Goal: Find specific page/section: Find specific page/section

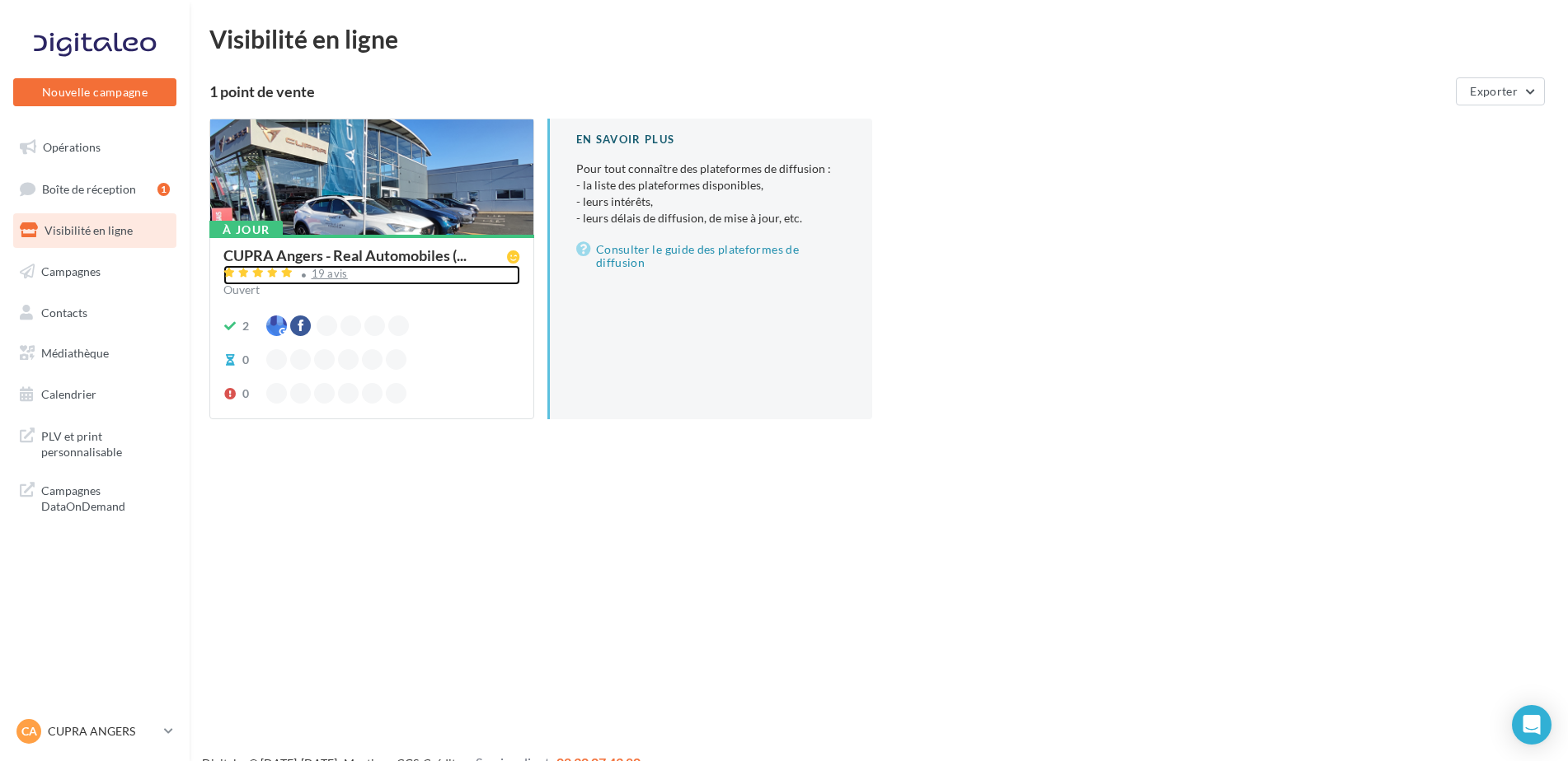
click at [327, 268] on div "19 avis" at bounding box center [329, 274] width 36 height 11
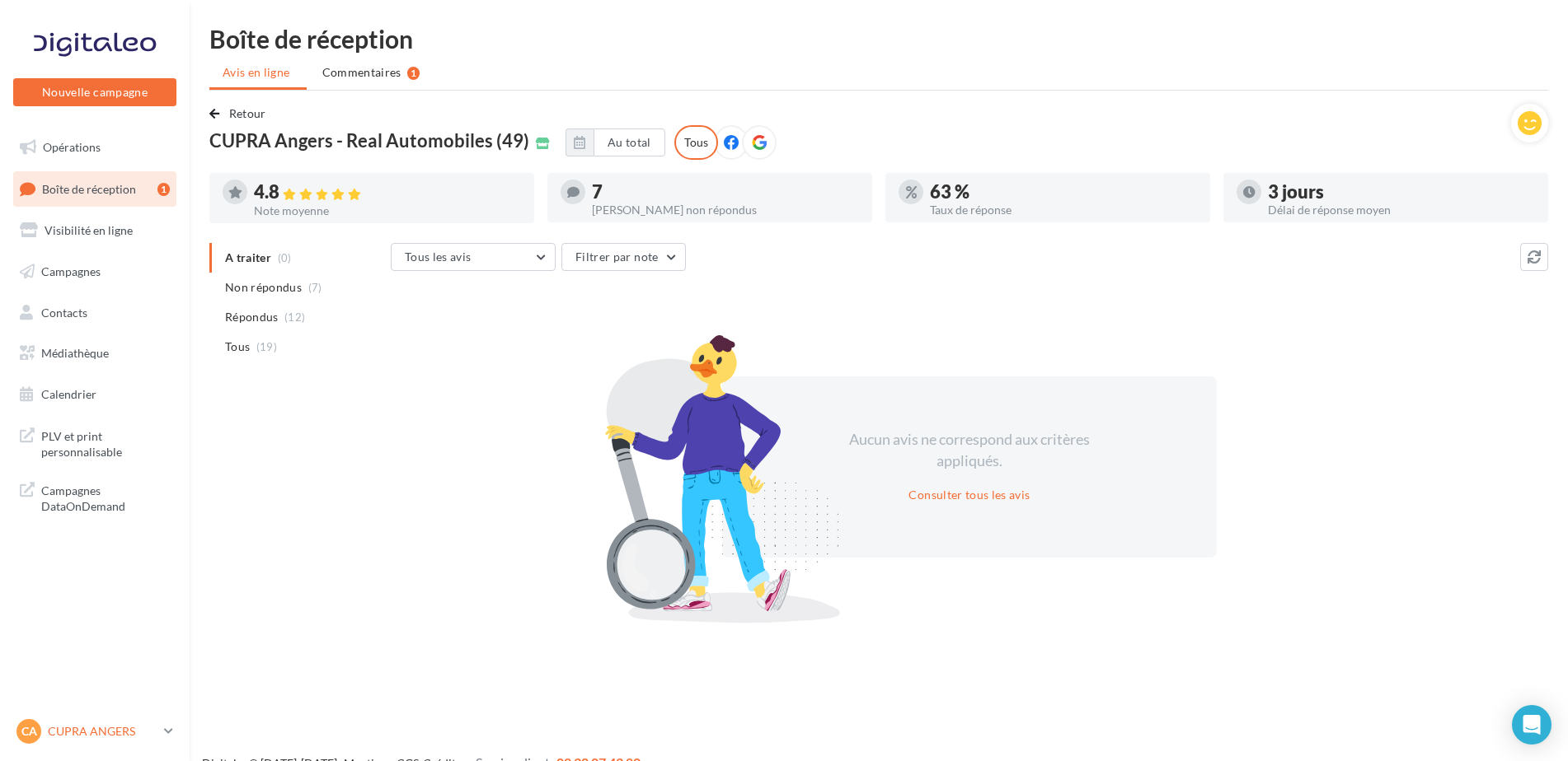
click at [131, 732] on p "CUPRA ANGERS" at bounding box center [102, 732] width 110 height 17
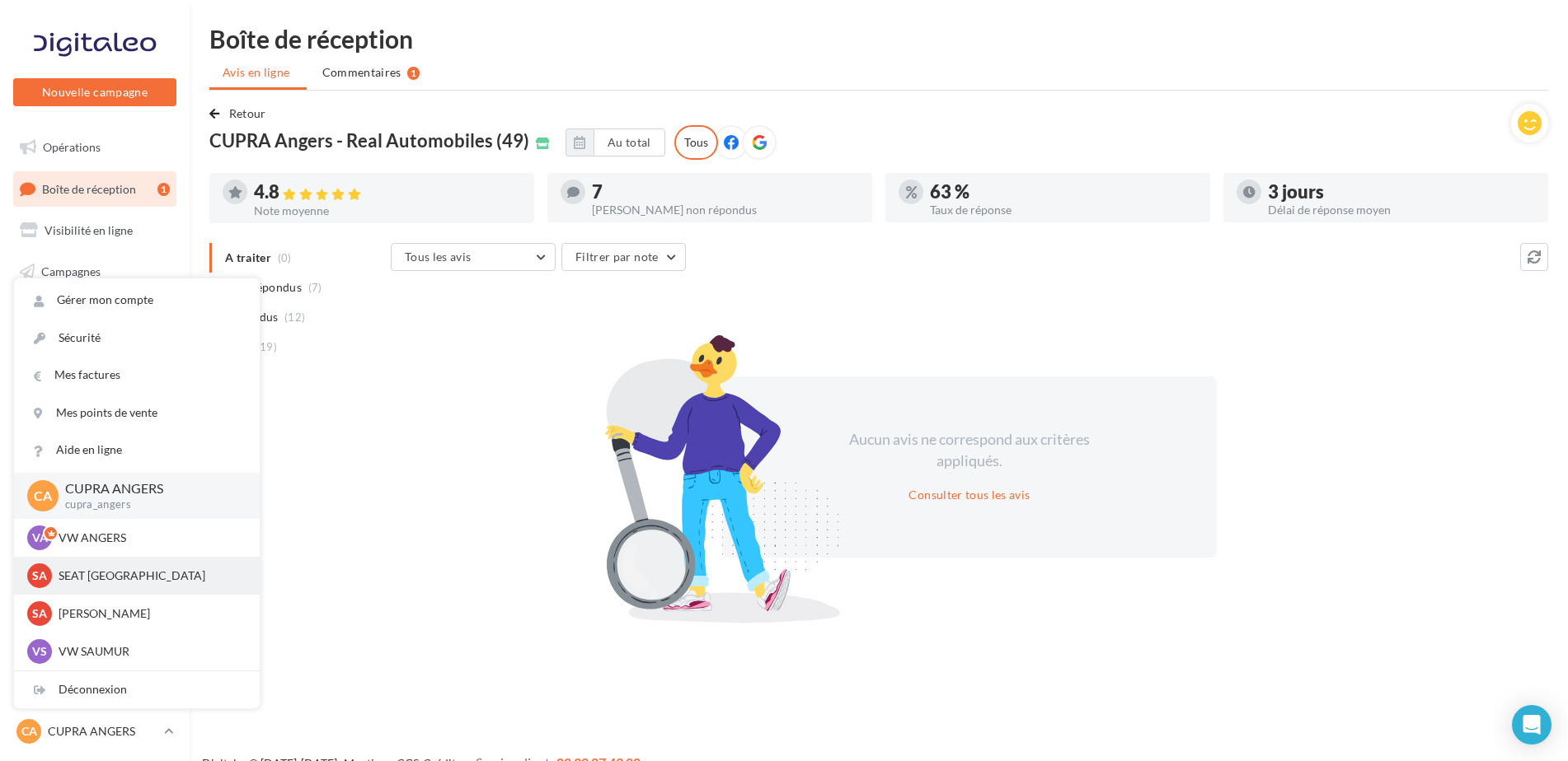
click at [89, 582] on p "SEAT [GEOGRAPHIC_DATA]" at bounding box center [148, 576] width 182 height 17
